Goal: Transaction & Acquisition: Purchase product/service

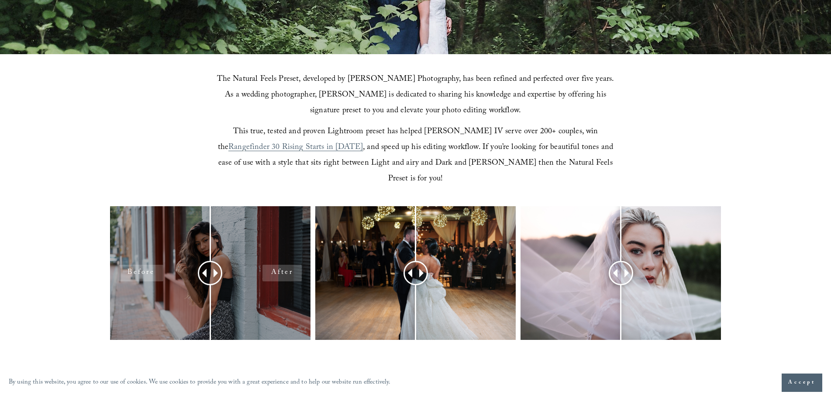
scroll to position [262, 0]
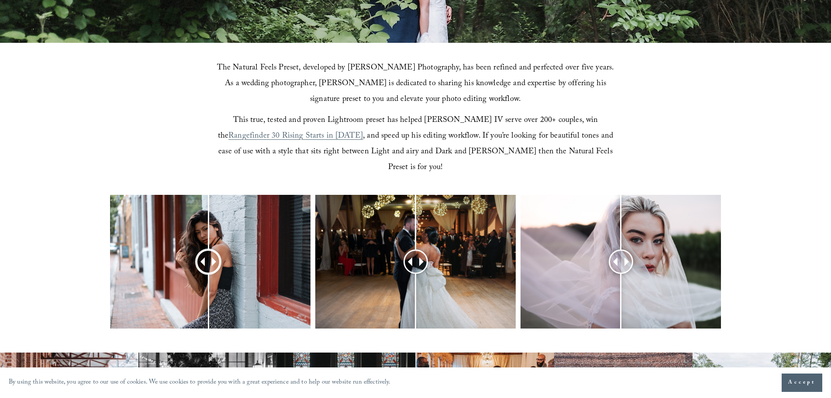
drag, startPoint x: 210, startPoint y: 246, endPoint x: 208, endPoint y: 273, distance: 27.1
click at [208, 273] on div at bounding box center [208, 262] width 22 height 22
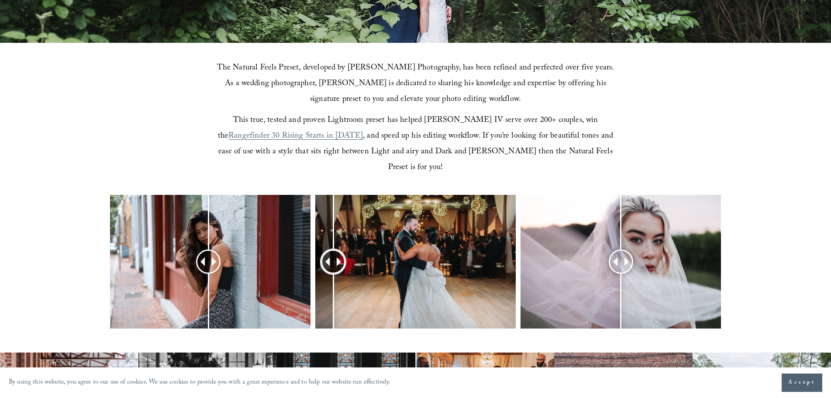
drag, startPoint x: 413, startPoint y: 248, endPoint x: 333, endPoint y: 257, distance: 80.4
click at [333, 257] on div at bounding box center [333, 262] width 22 height 22
drag, startPoint x: 620, startPoint y: 247, endPoint x: 619, endPoint y: 275, distance: 28.4
click at [619, 272] on div at bounding box center [619, 262] width 22 height 22
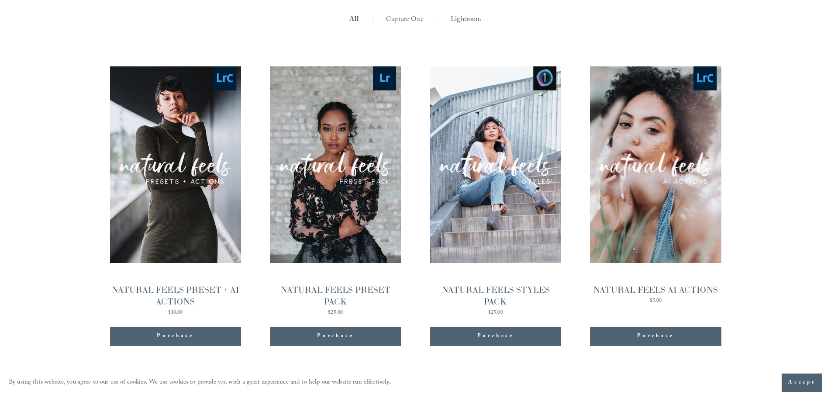
scroll to position [1001, 0]
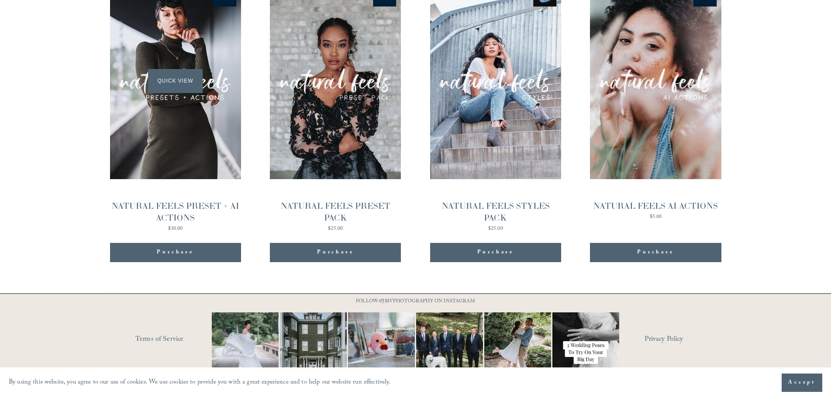
click at [167, 69] on span "Quick View" at bounding box center [175, 81] width 55 height 24
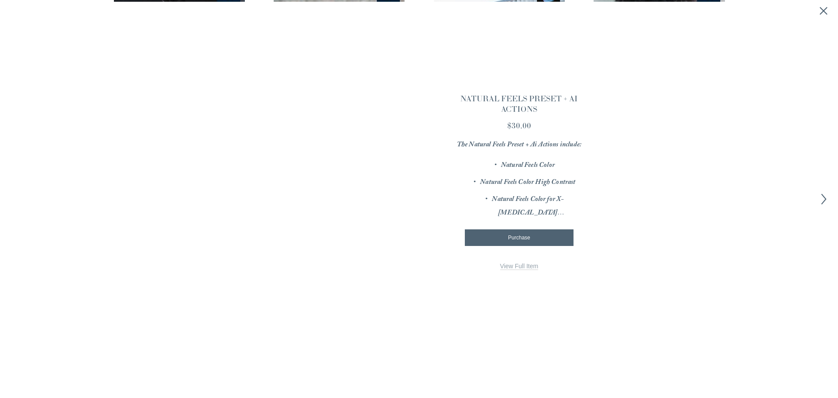
scroll to position [1002, 0]
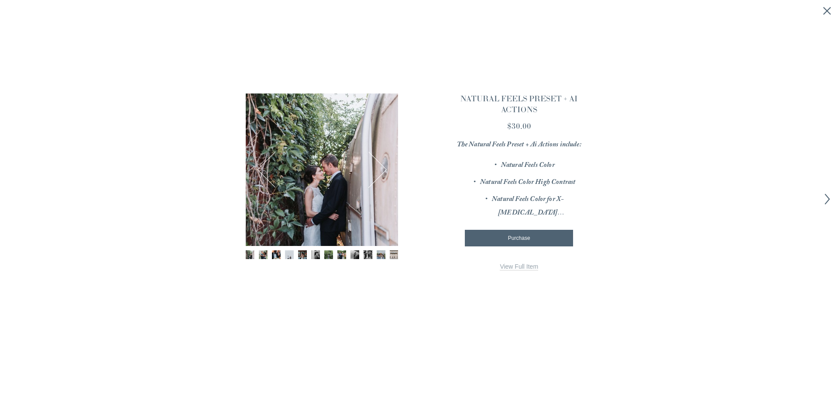
click at [266, 255] on img "Image 2 of 12" at bounding box center [263, 254] width 9 height 9
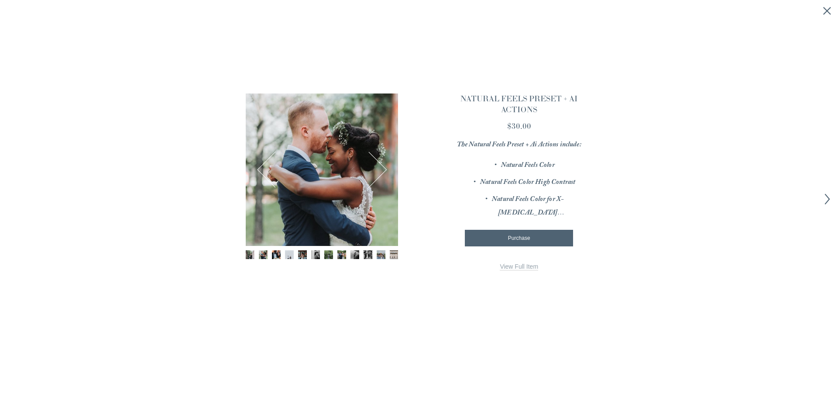
click at [384, 169] on button "Next" at bounding box center [369, 170] width 34 height 34
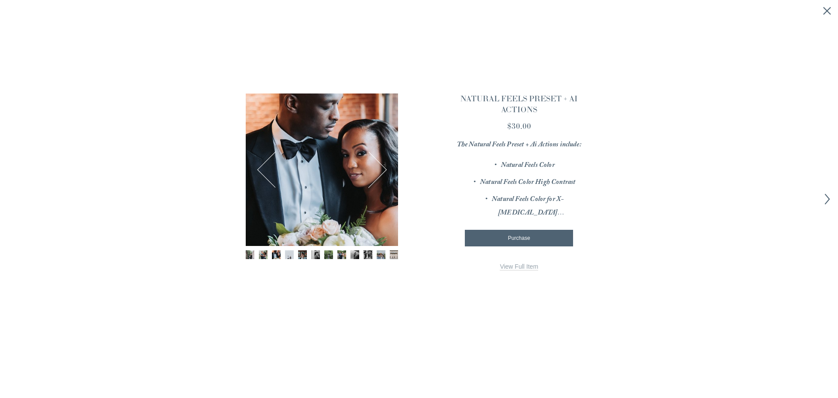
click at [384, 169] on button "Next" at bounding box center [369, 170] width 34 height 34
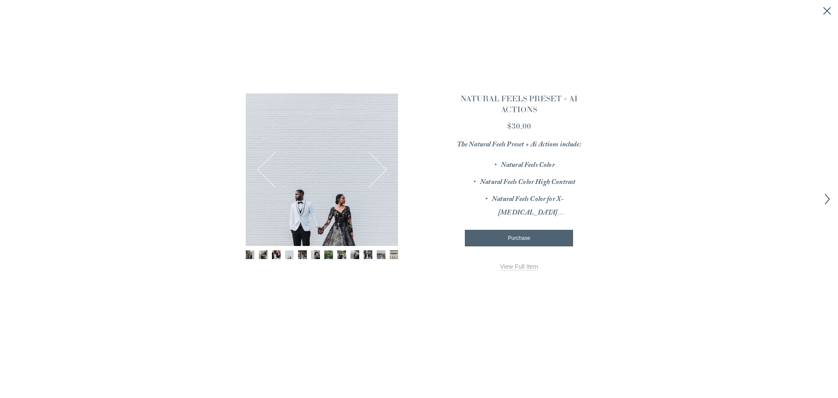
click at [384, 169] on button "Next" at bounding box center [369, 170] width 34 height 34
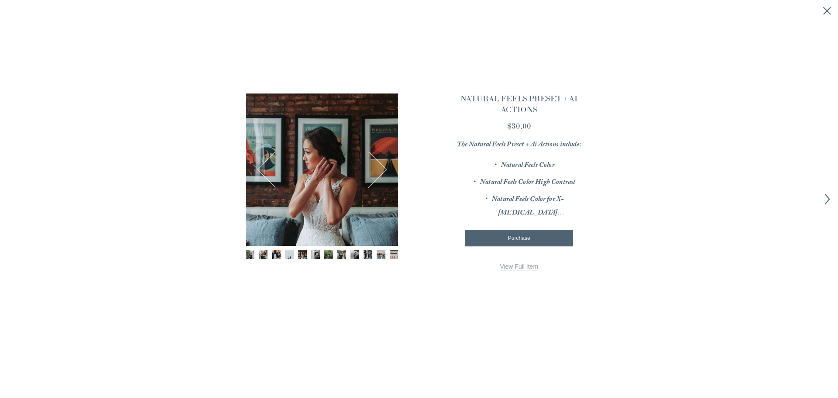
click at [384, 169] on button "Next" at bounding box center [369, 170] width 34 height 34
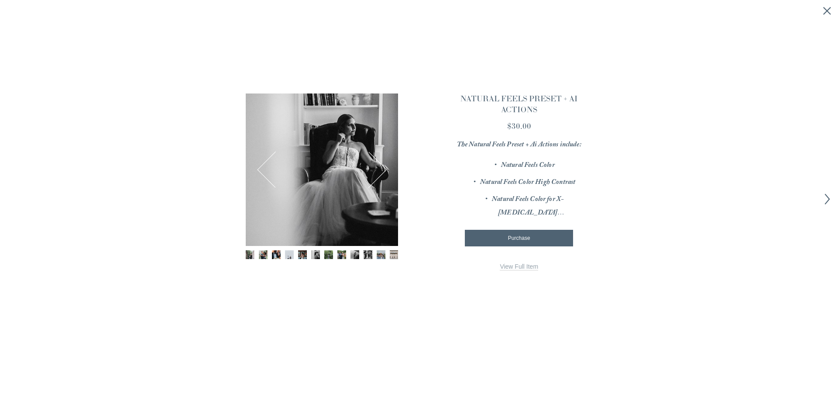
click at [384, 169] on button "Next" at bounding box center [369, 170] width 34 height 34
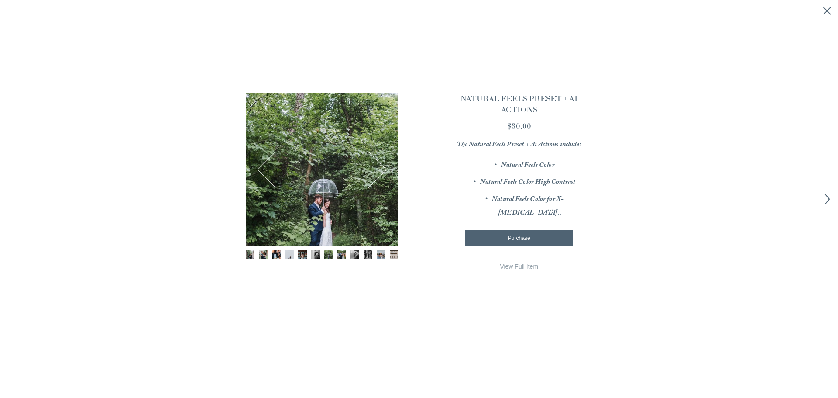
click at [384, 169] on button "Next" at bounding box center [369, 170] width 34 height 34
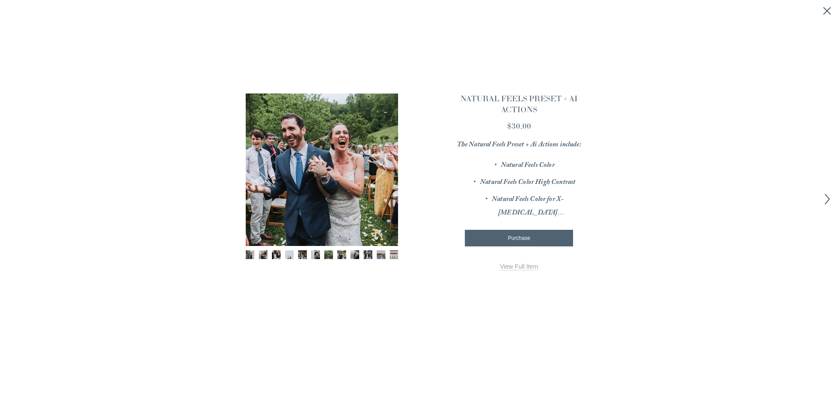
click at [384, 169] on button "Next" at bounding box center [369, 170] width 34 height 34
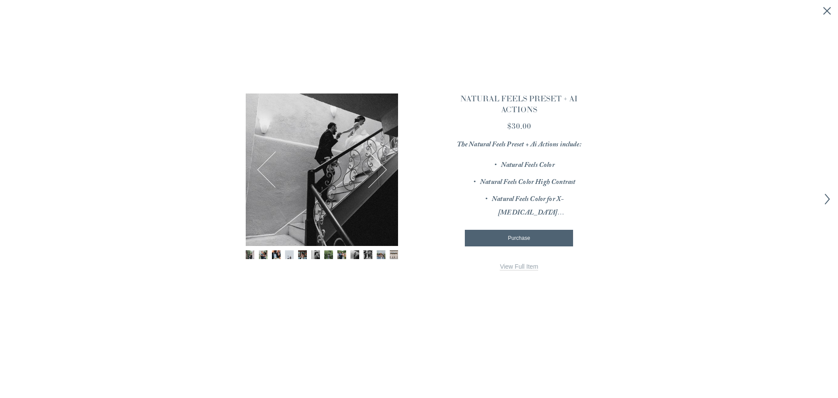
click at [384, 169] on button "Next" at bounding box center [369, 170] width 34 height 34
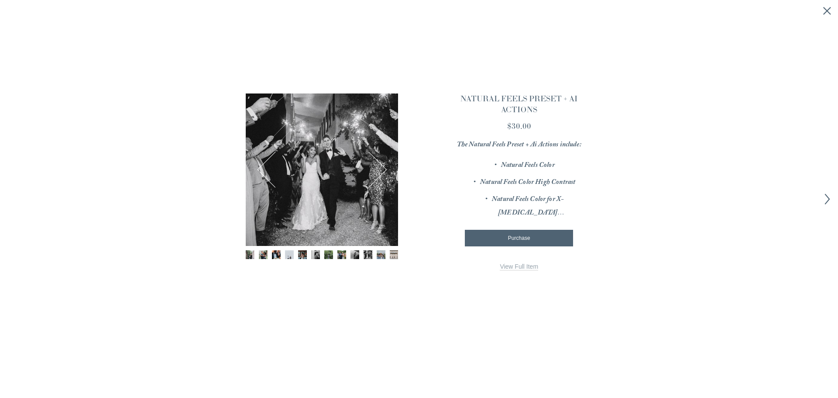
click at [384, 169] on button "Next" at bounding box center [369, 170] width 34 height 34
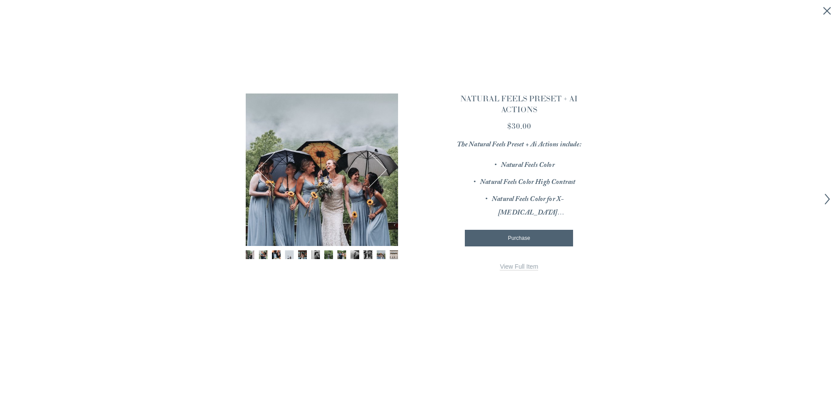
click at [384, 169] on button "Next" at bounding box center [369, 170] width 34 height 34
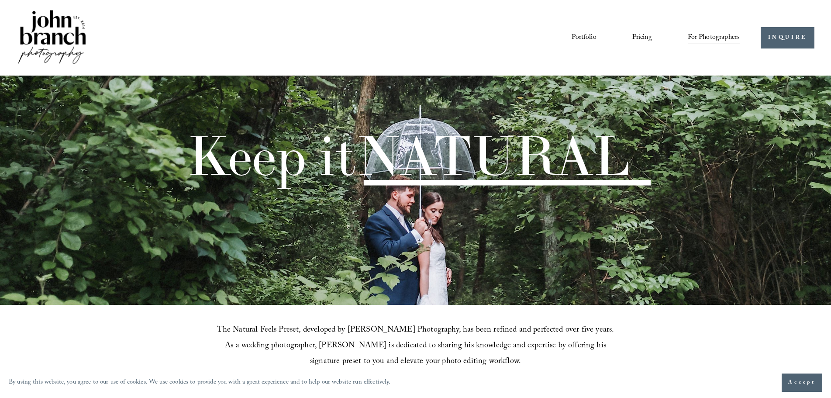
click at [638, 38] on link "Pricing" at bounding box center [642, 37] width 20 height 15
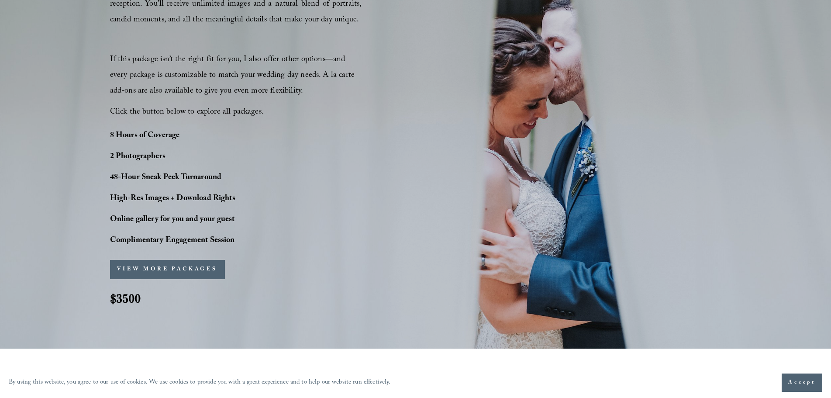
scroll to position [786, 0]
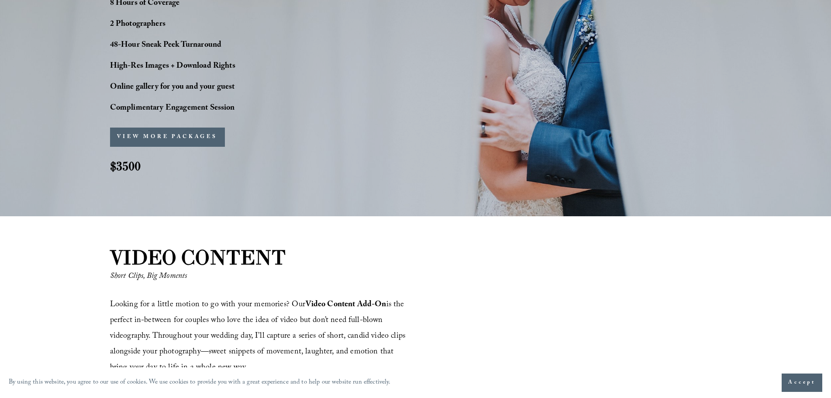
click at [182, 135] on button "VIEW MORE PACKAGES" at bounding box center [167, 136] width 115 height 19
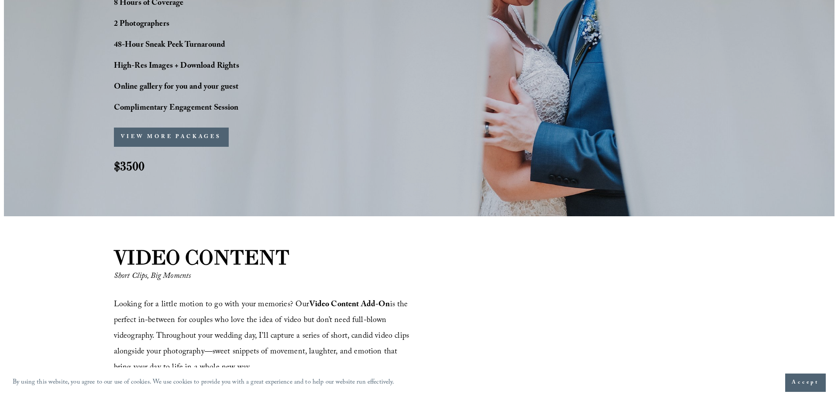
scroll to position [788, 0]
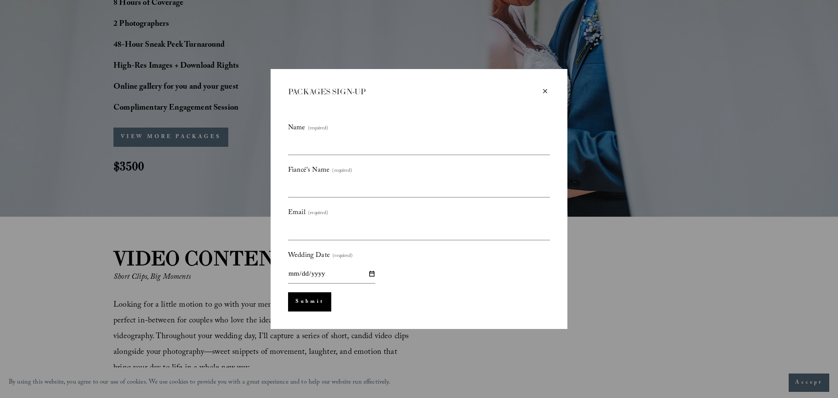
click at [546, 91] on div "×" at bounding box center [545, 91] width 10 height 10
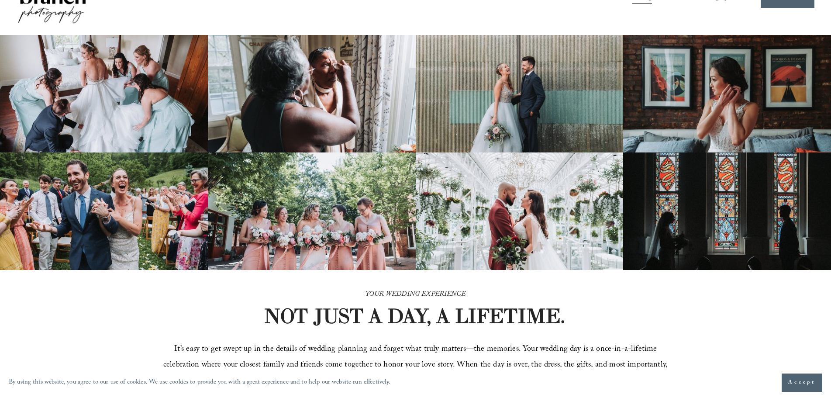
scroll to position [0, 0]
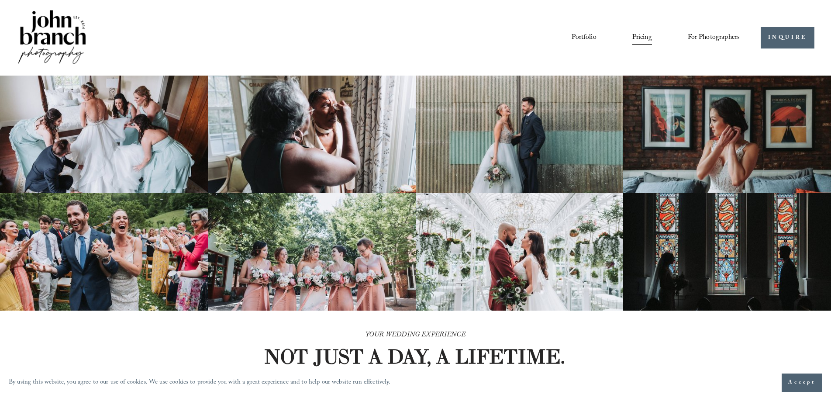
click at [575, 41] on link "Portfolio" at bounding box center [583, 37] width 24 height 15
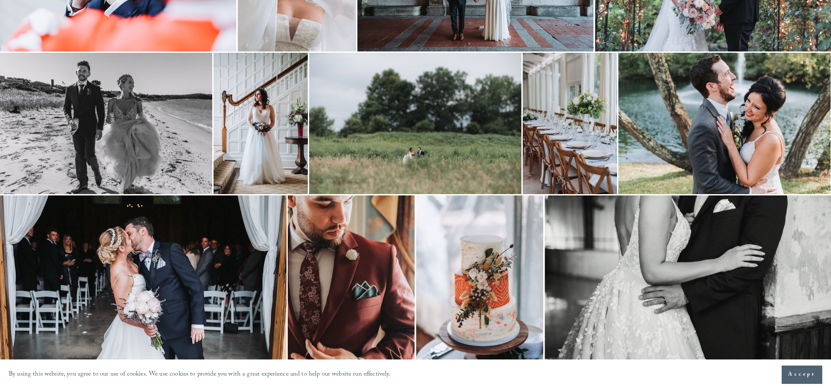
scroll to position [1768, 0]
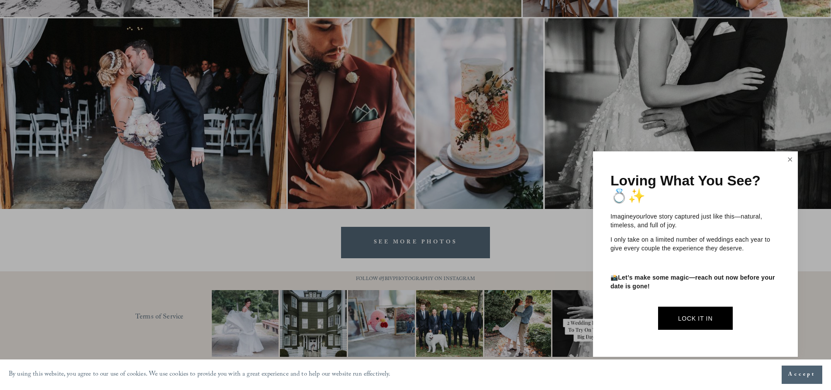
click at [790, 159] on link "Close" at bounding box center [789, 160] width 13 height 14
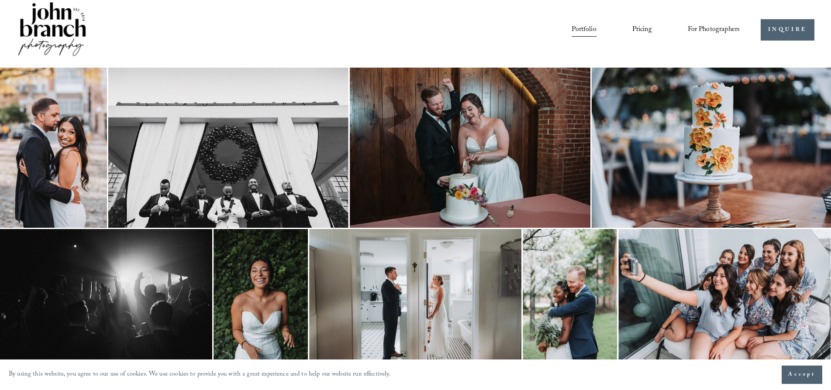
scroll to position [0, 0]
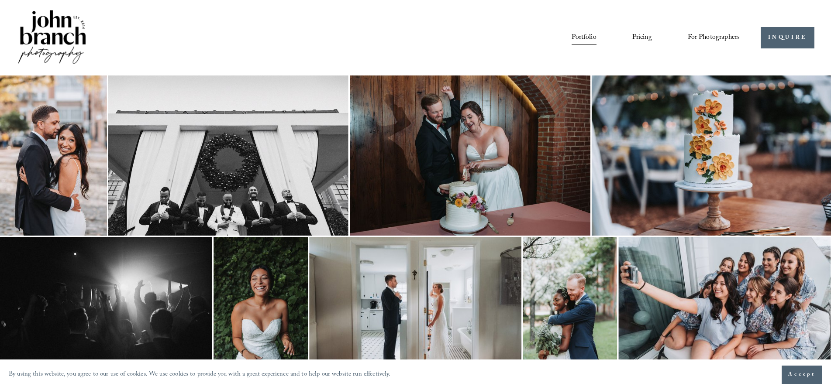
click at [0, 0] on span "Presets" at bounding box center [0, 0] width 0 height 0
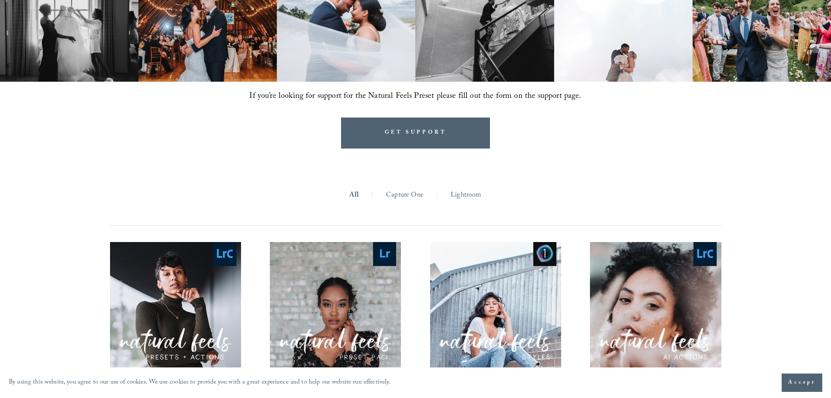
scroll to position [742, 0]
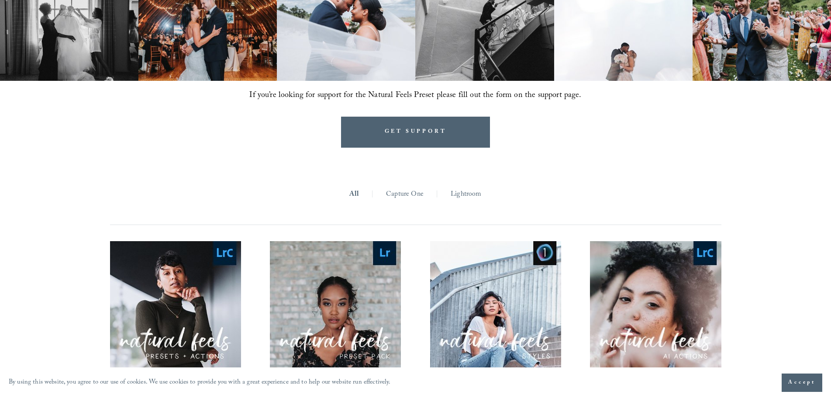
click at [470, 188] on link "Lightroom" at bounding box center [466, 195] width 31 height 14
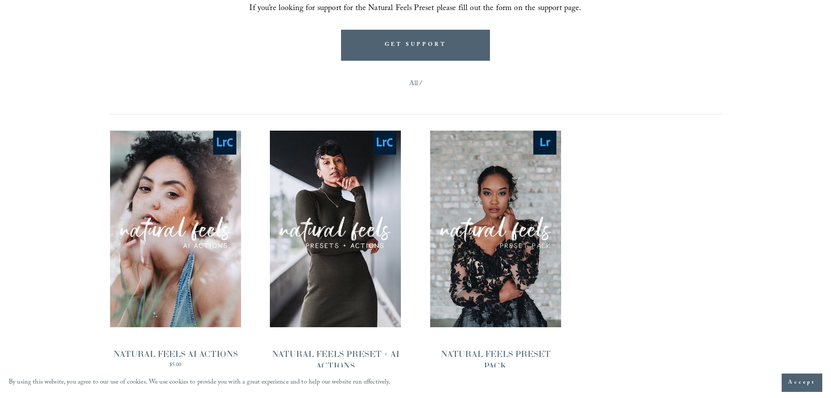
scroll to position [829, 0]
click at [495, 217] on span "Quick View" at bounding box center [495, 229] width 55 height 24
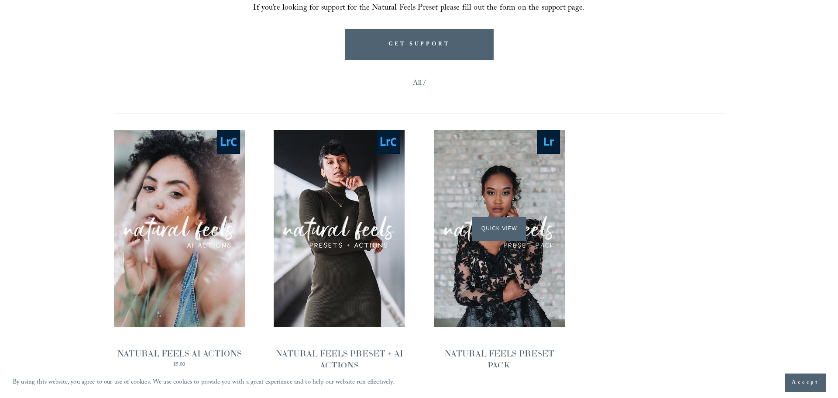
scroll to position [832, 0]
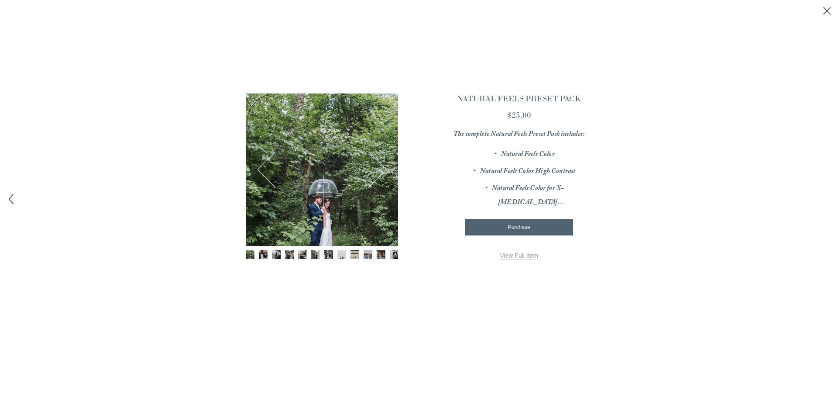
click at [514, 259] on link "View Full Item" at bounding box center [519, 255] width 38 height 7
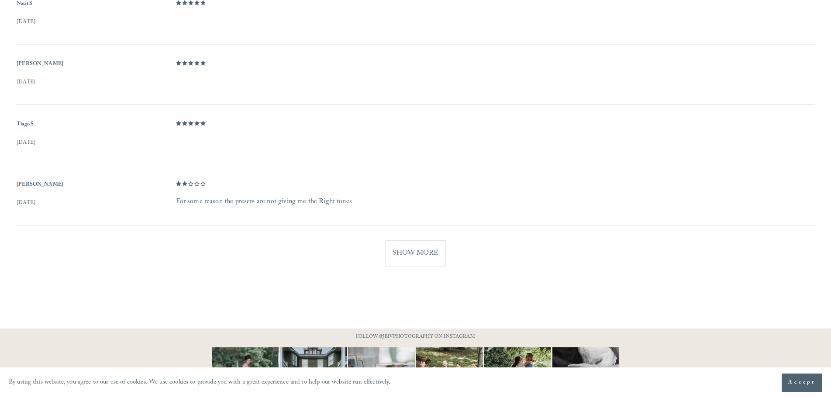
scroll to position [611, 0]
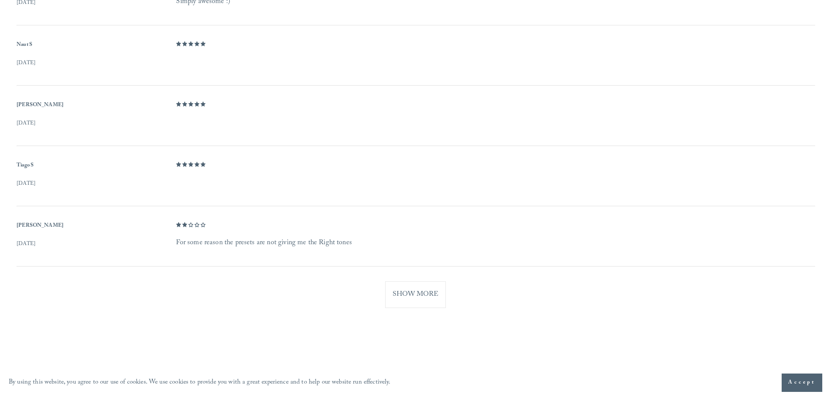
click at [400, 294] on button "Show More" at bounding box center [415, 294] width 61 height 27
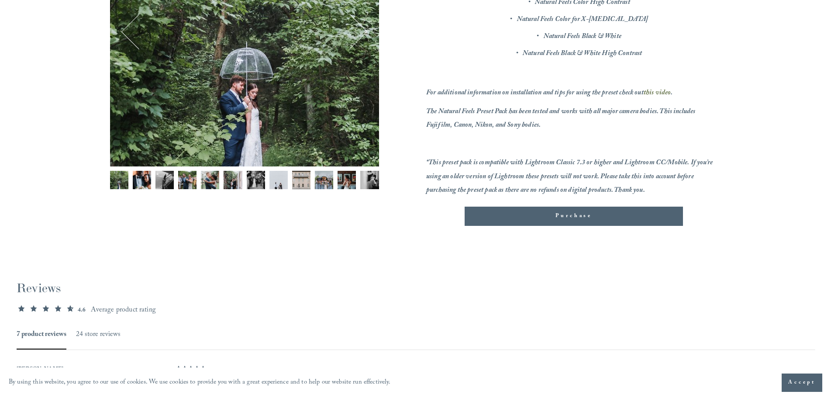
scroll to position [219, 0]
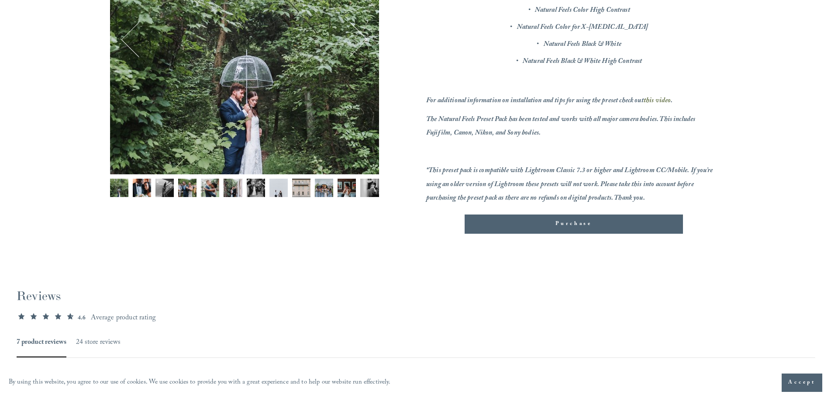
click at [594, 234] on button "Purchase Added!" at bounding box center [573, 223] width 218 height 19
